Goal: Information Seeking & Learning: Find specific fact

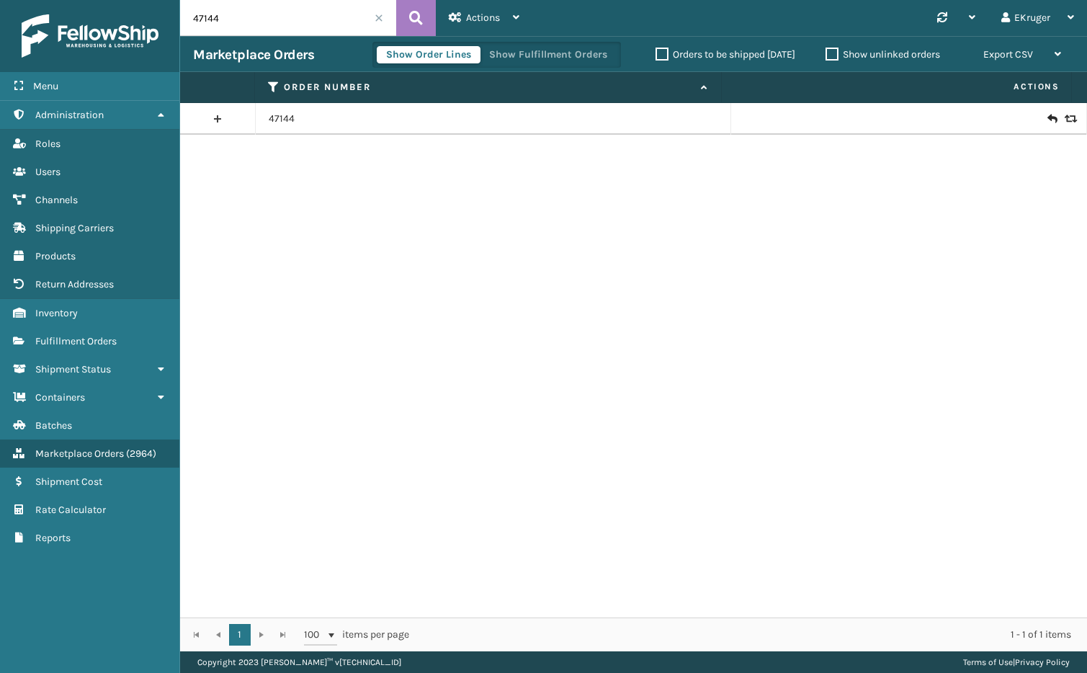
click at [241, 18] on input "47144" at bounding box center [288, 18] width 216 height 36
drag, startPoint x: 241, startPoint y: 18, endPoint x: 154, endPoint y: 16, distance: 86.5
click at [152, 0] on div "Menu Administration Roles Users Channels Shipping Carriers Products Return Addr…" at bounding box center [543, 0] width 1087 height 0
paste input "20001184182731"
type input "200011841827314"
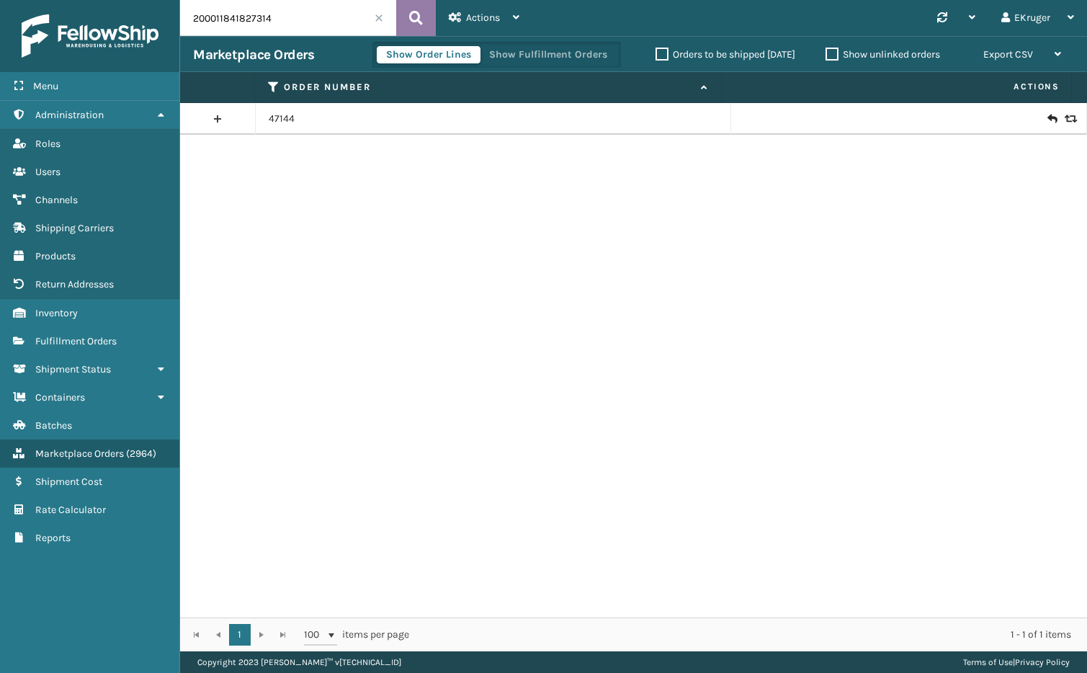
click at [424, 9] on button at bounding box center [416, 18] width 40 height 36
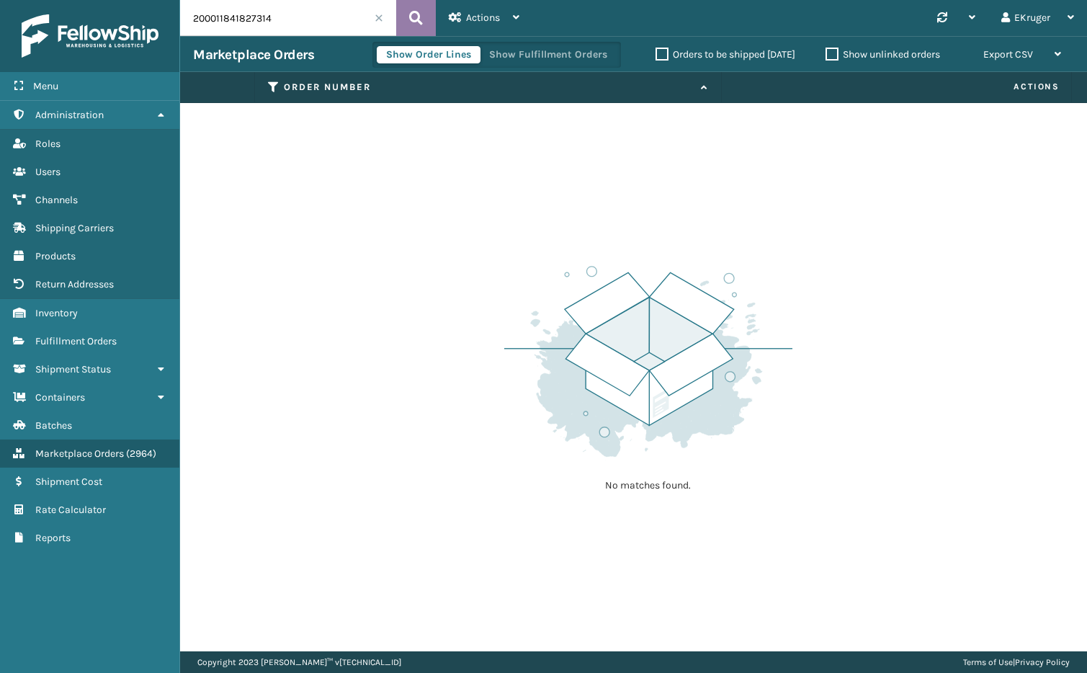
click at [422, 19] on icon at bounding box center [416, 18] width 14 height 22
drag, startPoint x: 297, startPoint y: 18, endPoint x: 130, endPoint y: 35, distance: 167.4
click at [130, 0] on div "Menu Administration Roles Users Channels Shipping Carriers Products Return Addr…" at bounding box center [543, 0] width 1087 height 0
click at [83, 308] on link "Inventory" at bounding box center [89, 313] width 179 height 28
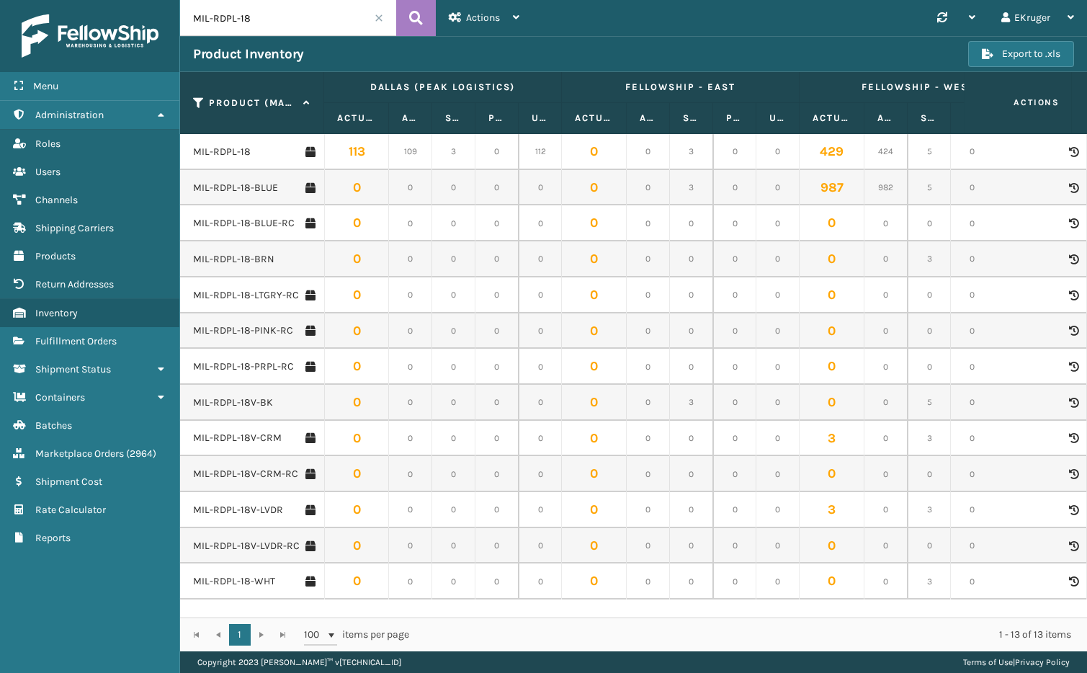
drag, startPoint x: 249, startPoint y: 16, endPoint x: 212, endPoint y: 22, distance: 37.9
click at [212, 22] on input "MIL-RDPL-18" at bounding box center [288, 18] width 216 height 36
type input "MIL-TRNDL-W"
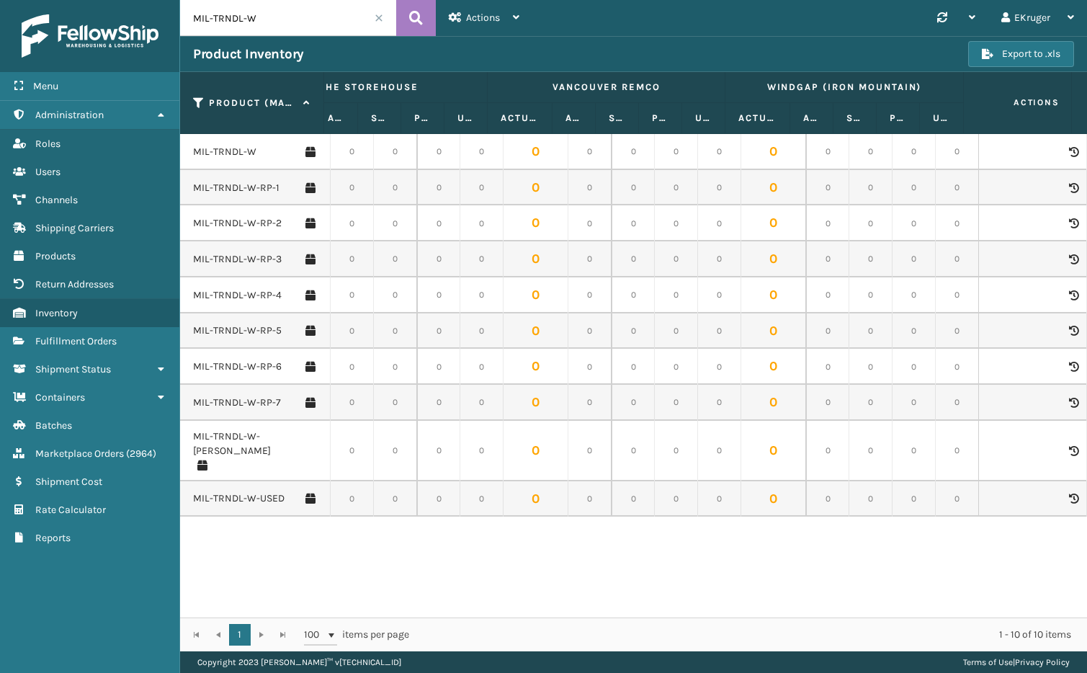
scroll to position [0, 3161]
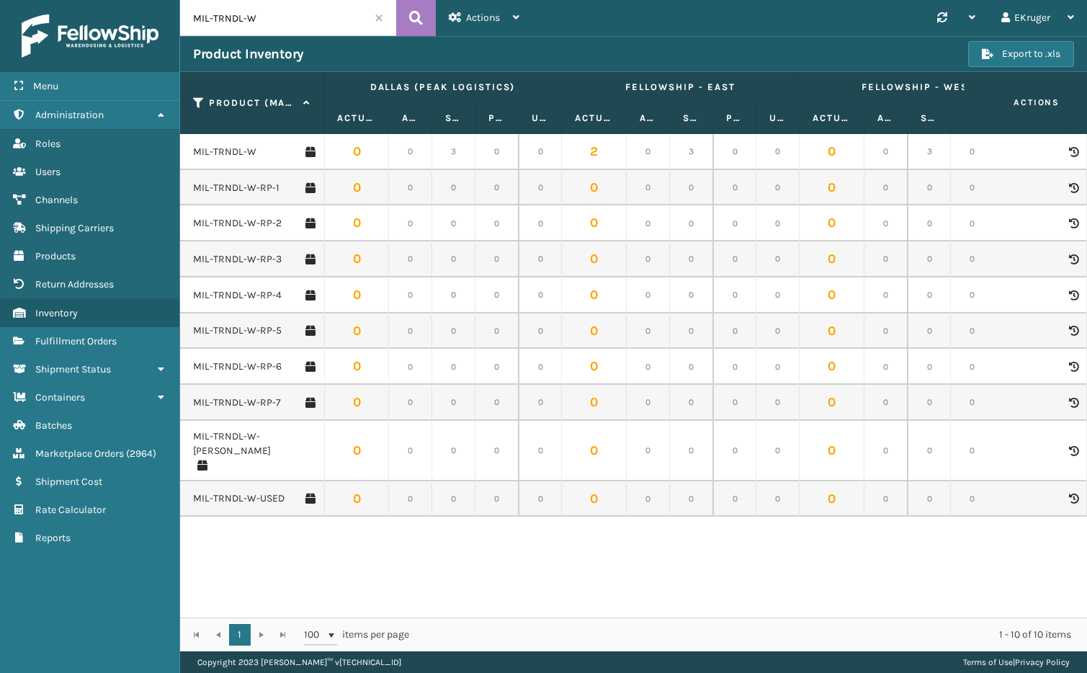
click at [558, 563] on div "MIL-TRNDL-W 0 0 3 0 0 2 0 3 0 0 0 0 3 0 0 0 0 0 0 0 0 0 3 0 0 0 0 3 0 0 0 0 0 0…" at bounding box center [633, 376] width 907 height 484
